Goal: Information Seeking & Learning: Understand process/instructions

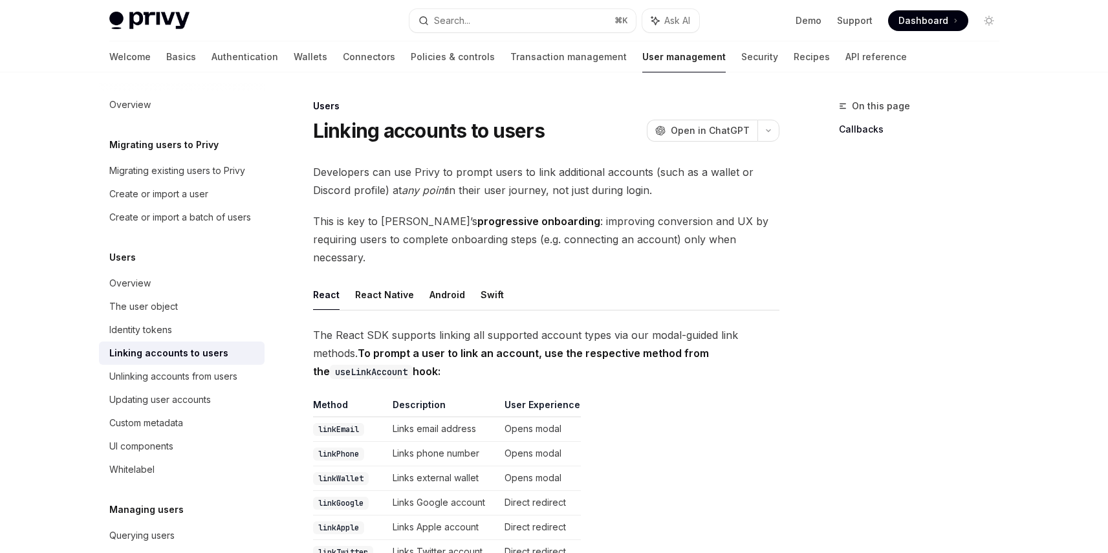
scroll to position [144, 0]
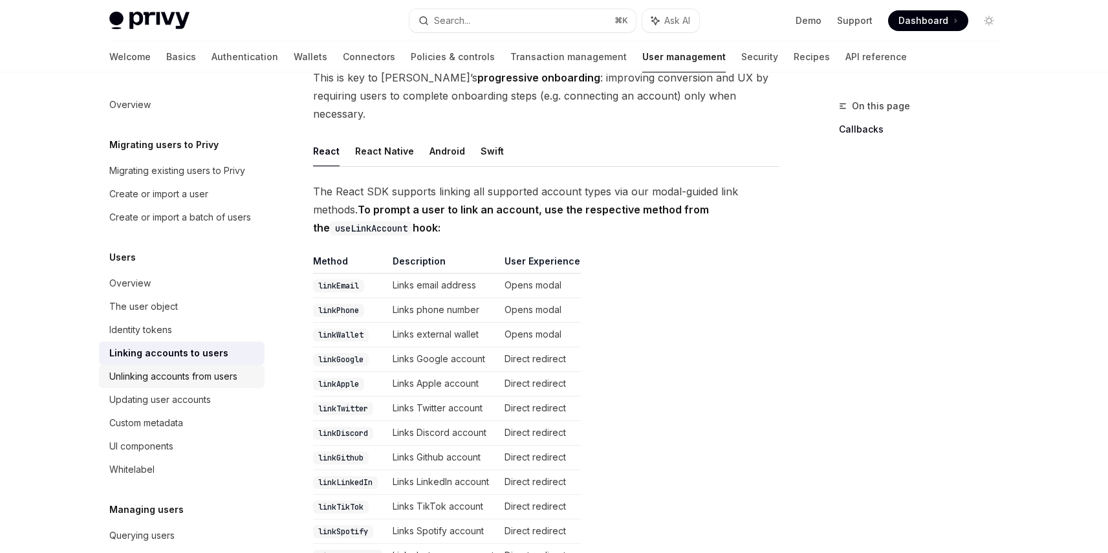
click at [226, 384] on div "Unlinking accounts from users" at bounding box center [173, 377] width 128 height 16
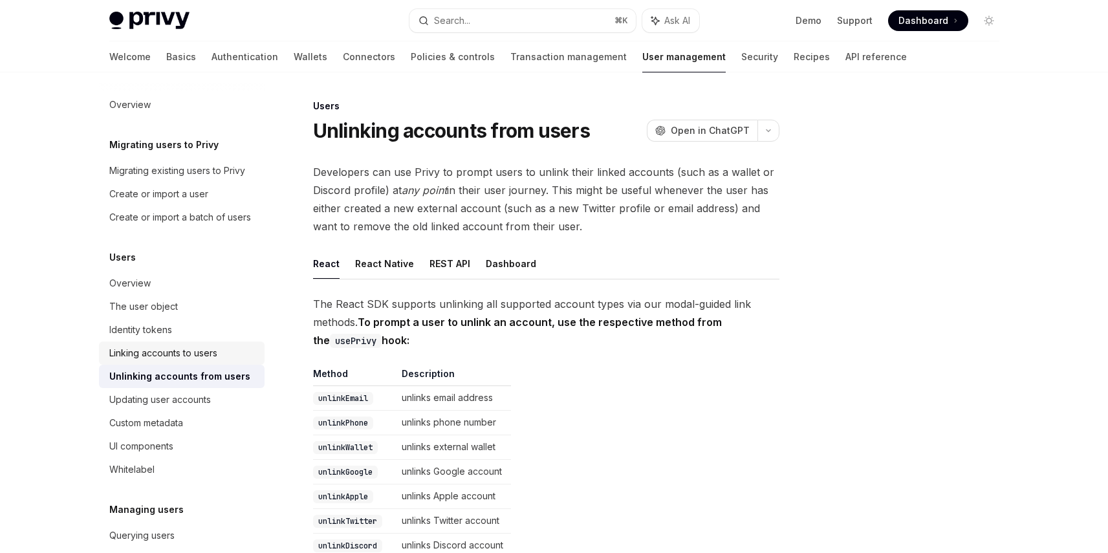
click at [222, 361] on div "Linking accounts to users" at bounding box center [182, 353] width 147 height 16
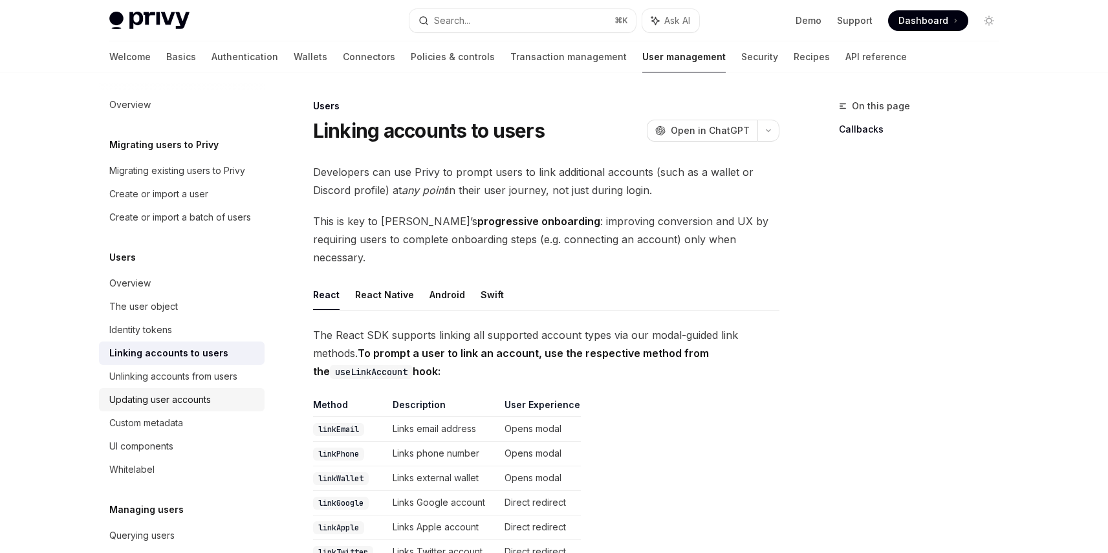
click at [204, 405] on link "Updating user accounts" at bounding box center [182, 399] width 166 height 23
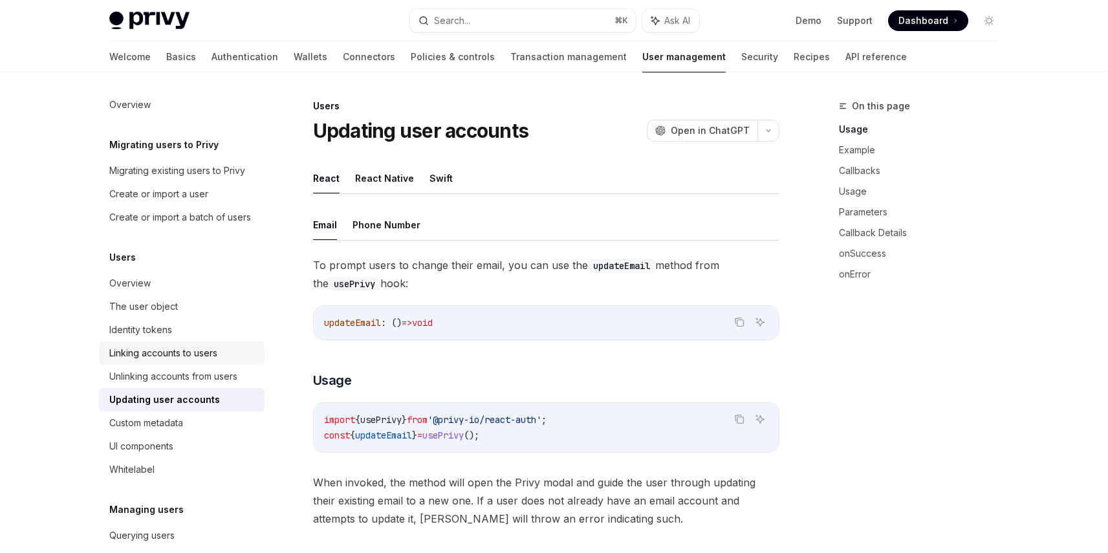
click at [202, 360] on div "Linking accounts to users" at bounding box center [163, 353] width 108 height 16
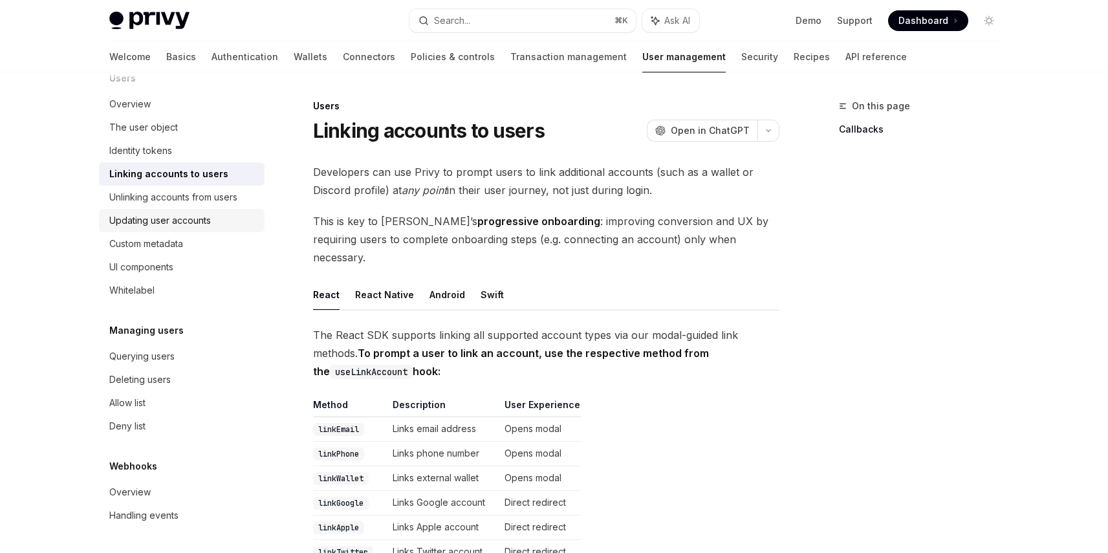
scroll to position [195, 0]
click at [219, 354] on div "Querying users" at bounding box center [182, 357] width 147 height 16
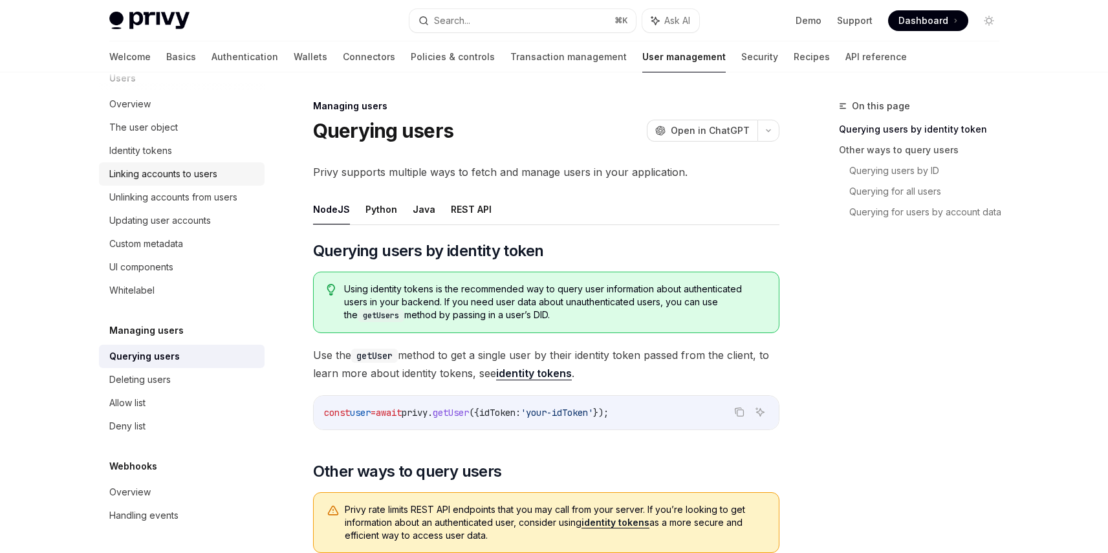
click at [151, 176] on div "Linking accounts to users" at bounding box center [163, 174] width 108 height 16
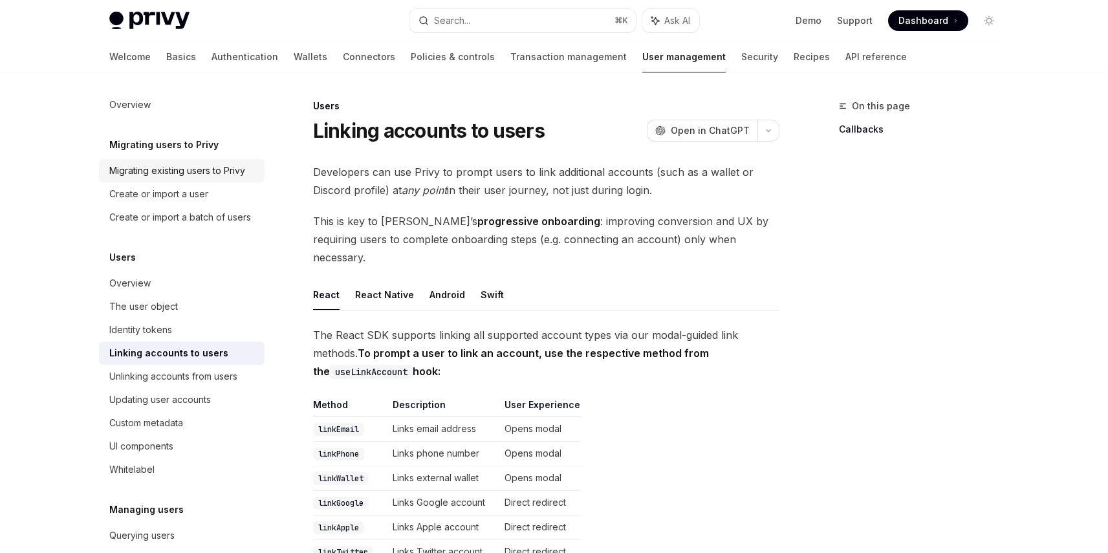
click at [205, 171] on div "Migrating existing users to Privy" at bounding box center [177, 171] width 136 height 16
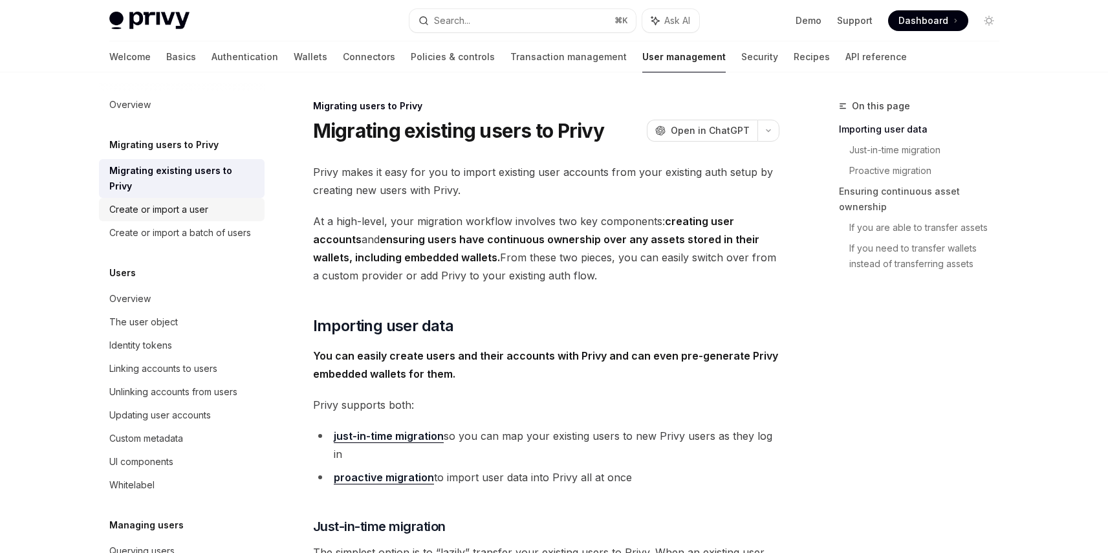
click at [184, 204] on div "Create or import a user" at bounding box center [158, 210] width 99 height 16
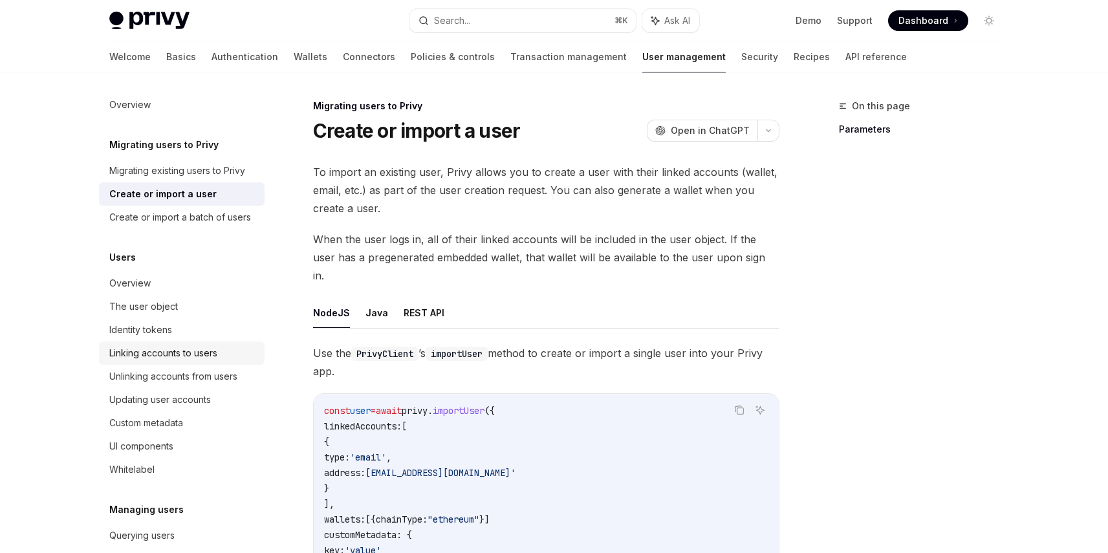
click at [160, 361] on div "Linking accounts to users" at bounding box center [163, 353] width 108 height 16
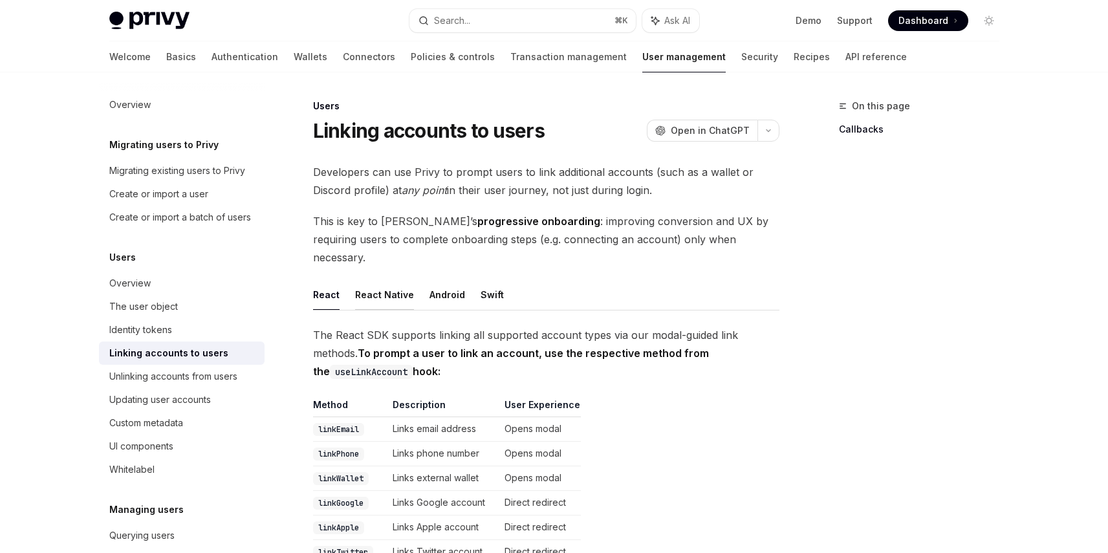
click at [374, 279] on button "React Native" at bounding box center [384, 294] width 59 height 30
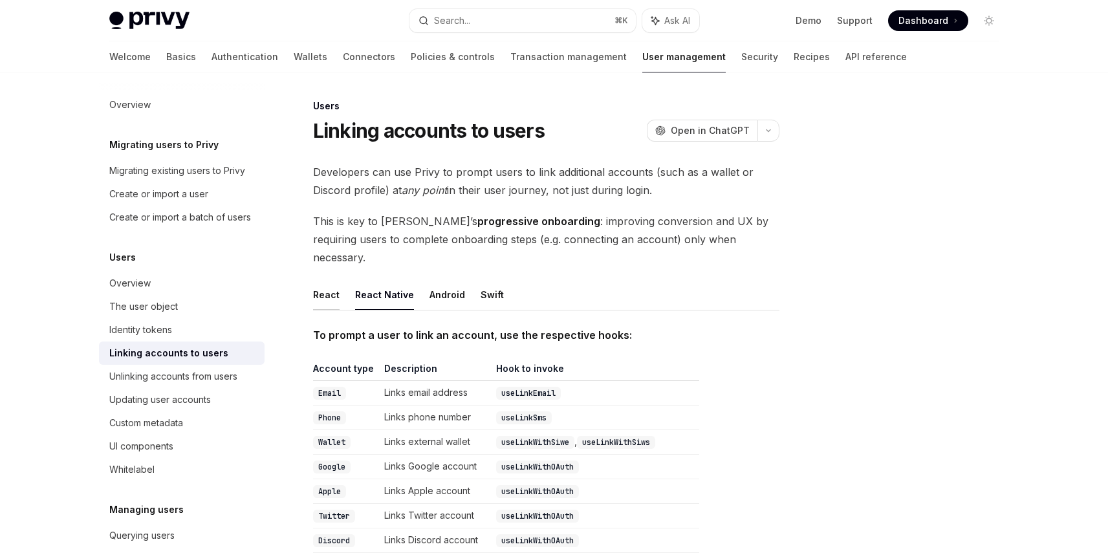
click at [316, 280] on button "React" at bounding box center [326, 294] width 27 height 30
type textarea "*"
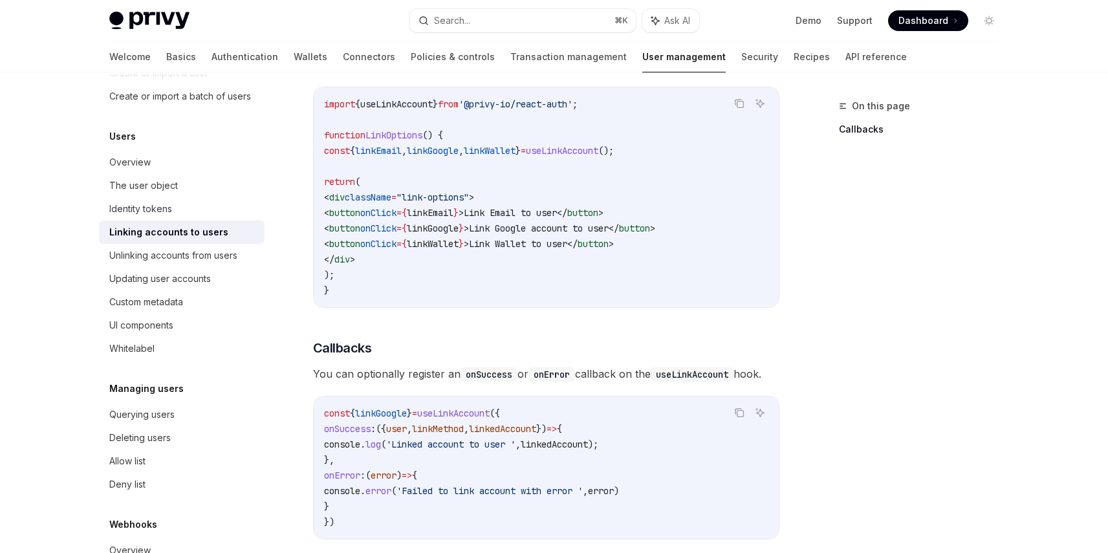
scroll to position [1130, 0]
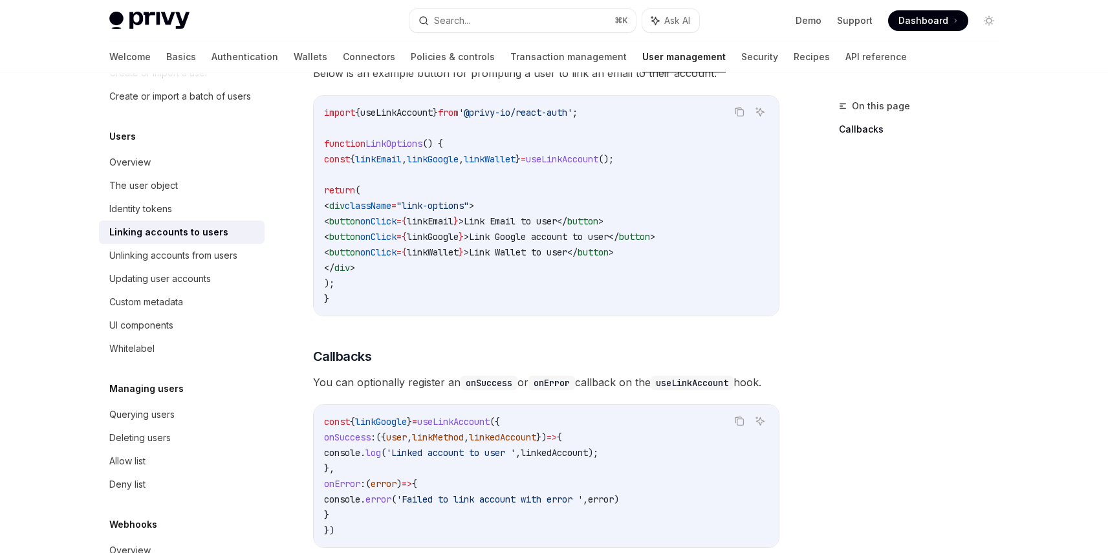
click at [480, 131] on code "import { useLinkAccount } from '@privy-io/react-auth' ; function LinkOptions ()…" at bounding box center [546, 206] width 444 height 202
click at [400, 138] on span "LinkOptions" at bounding box center [393, 144] width 57 height 12
click at [598, 153] on span "useLinkAccount" at bounding box center [562, 159] width 72 height 12
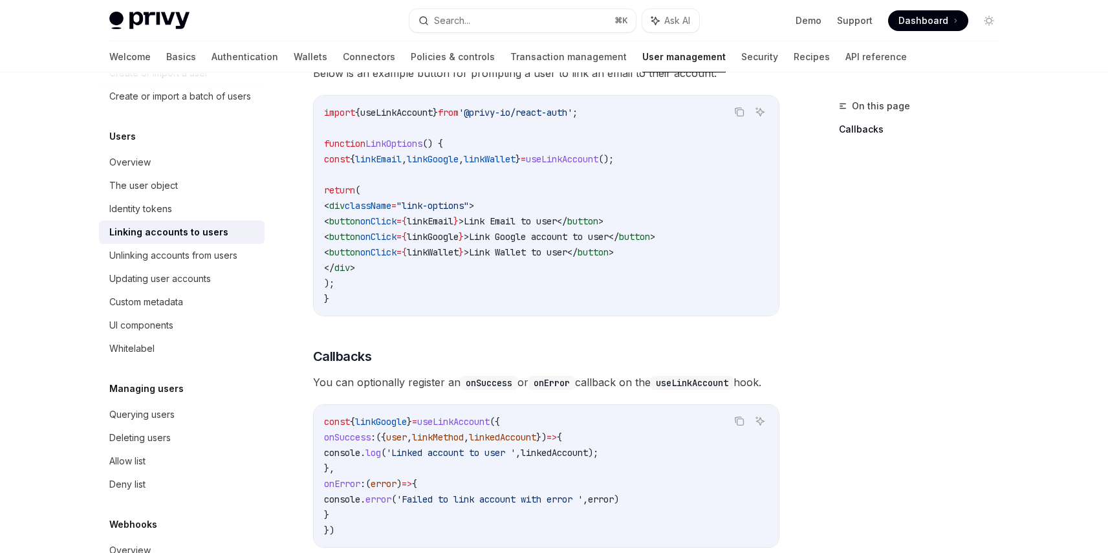
copy span "useLinkAccount"
